Goal: Navigation & Orientation: Understand site structure

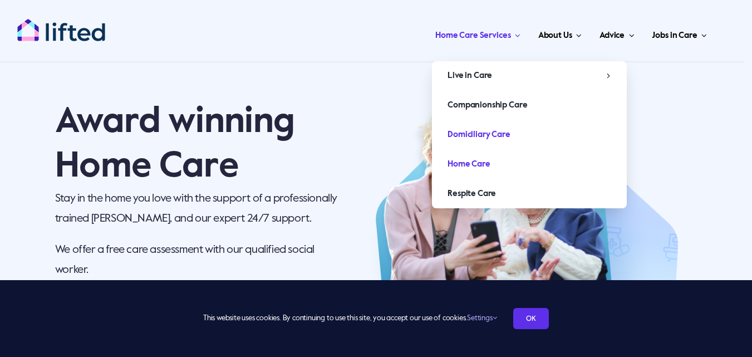
click at [483, 131] on span "Domiciliary Care" at bounding box center [479, 135] width 63 height 18
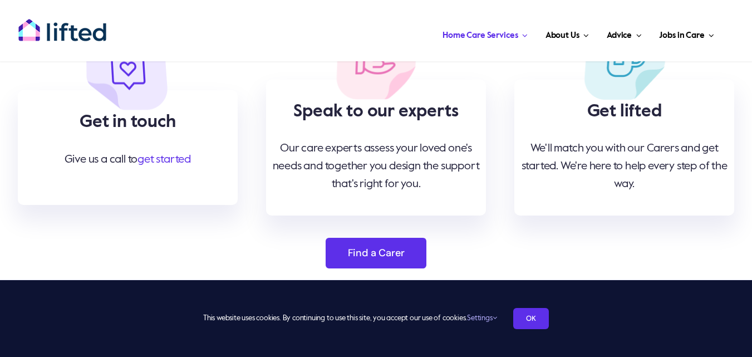
scroll to position [5622, 0]
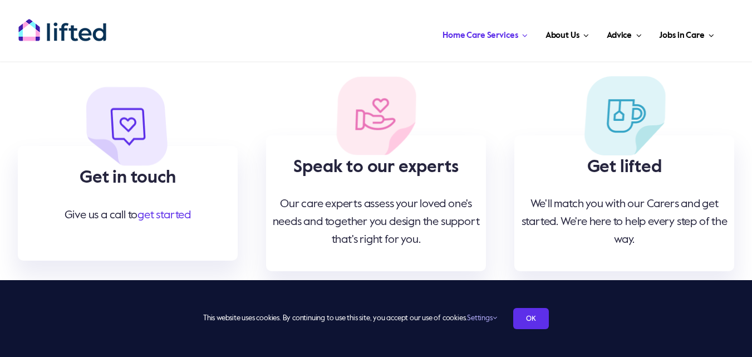
click at [366, 112] on img at bounding box center [376, 115] width 81 height 78
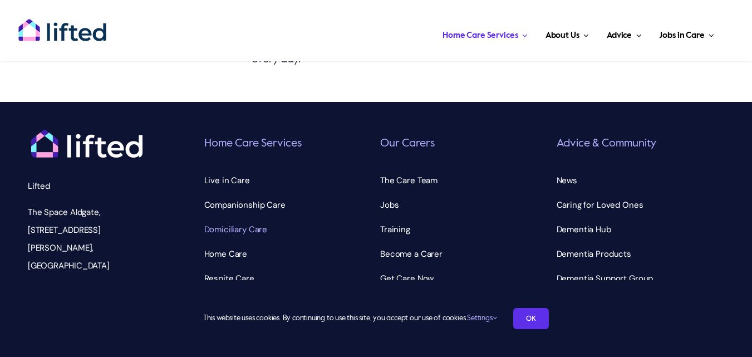
scroll to position [8016, 0]
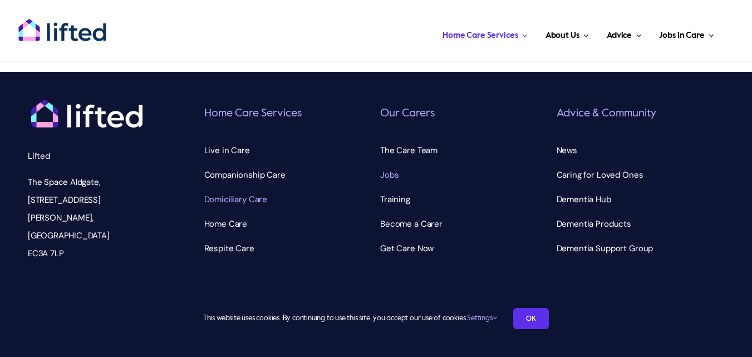
click at [387, 166] on span "Jobs" at bounding box center [389, 175] width 18 height 18
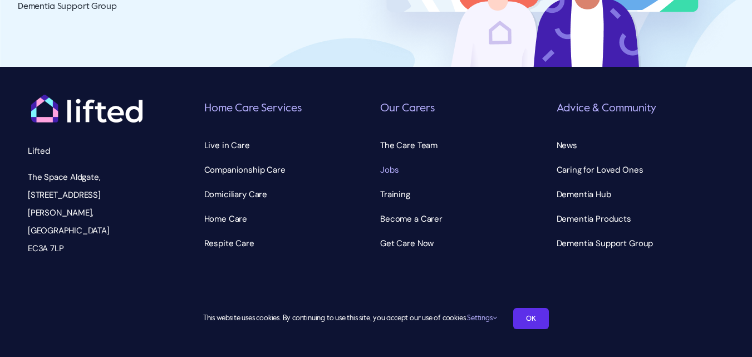
scroll to position [3115, 0]
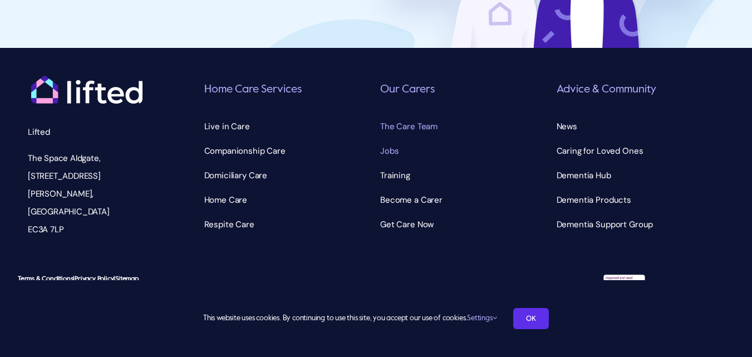
click at [411, 129] on span "The Care Team" at bounding box center [408, 126] width 57 height 18
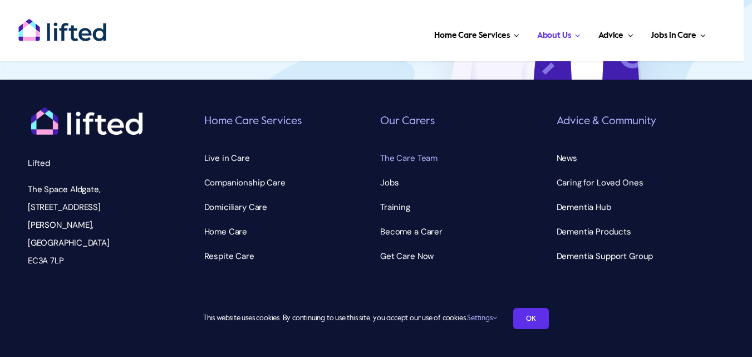
scroll to position [3697, 0]
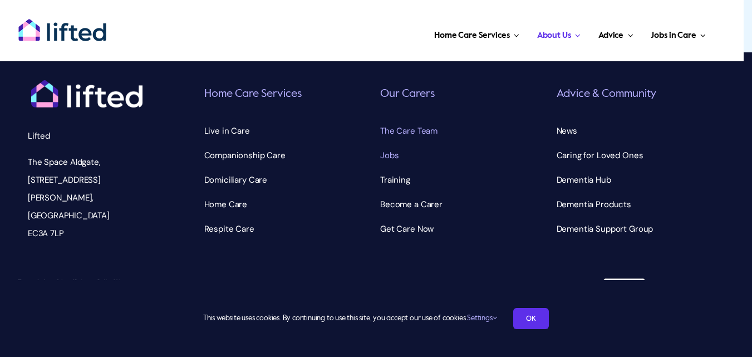
click at [387, 153] on span "Jobs" at bounding box center [389, 155] width 18 height 18
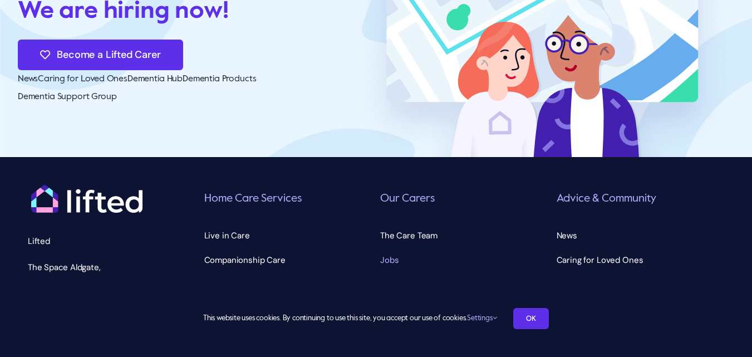
scroll to position [3115, 0]
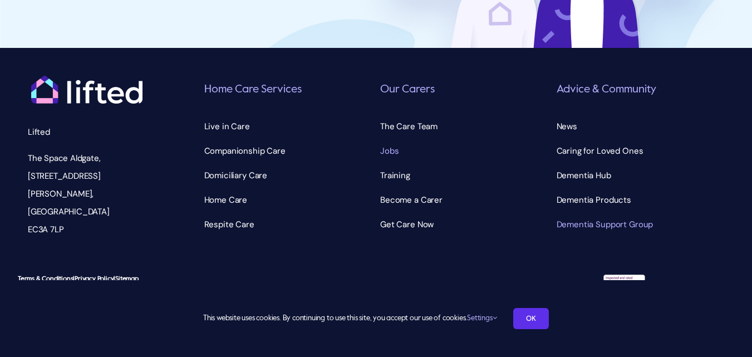
click at [588, 230] on span "Dementia Support Group" at bounding box center [605, 224] width 97 height 18
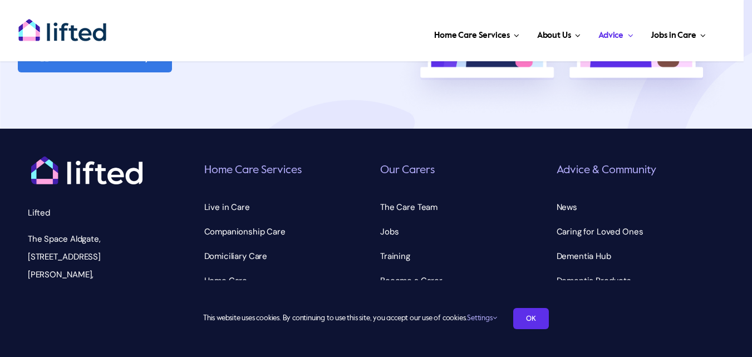
scroll to position [1878, 0]
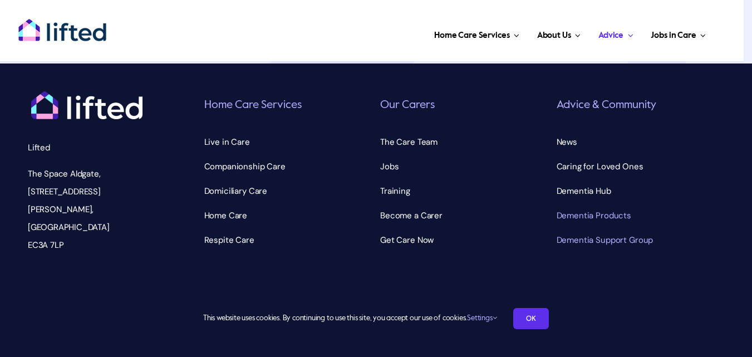
click at [602, 207] on span "Dementia Products" at bounding box center [594, 216] width 75 height 18
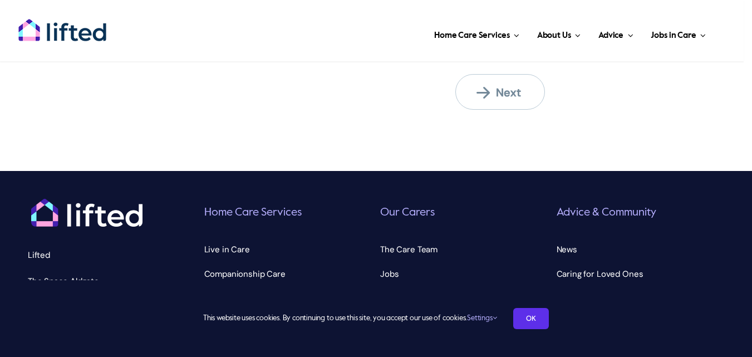
scroll to position [1276, 0]
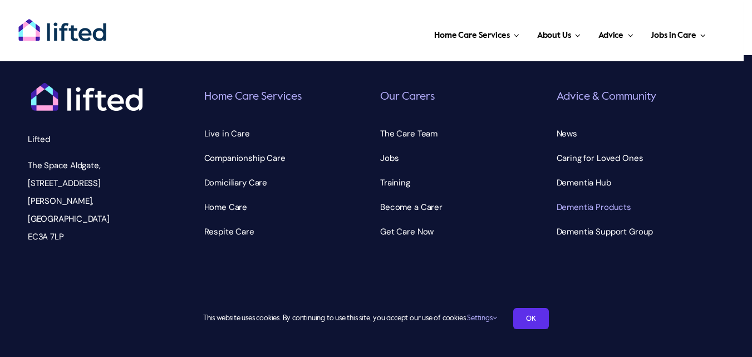
click at [337, 14] on div "Toggle Navigation Home Care Services Live in Care Live In Care for People With …" at bounding box center [432, 30] width 588 height 39
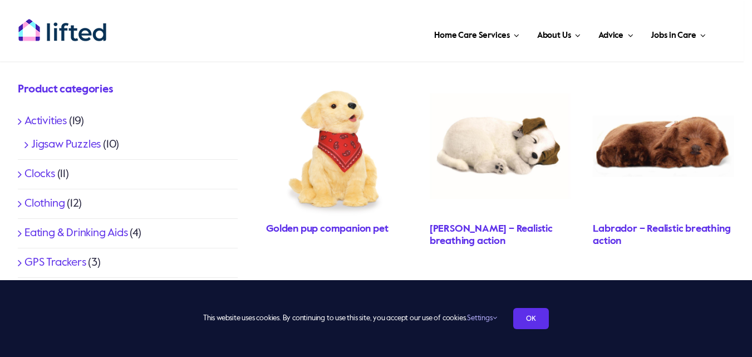
scroll to position [0, 0]
